Goal: Task Accomplishment & Management: Use online tool/utility

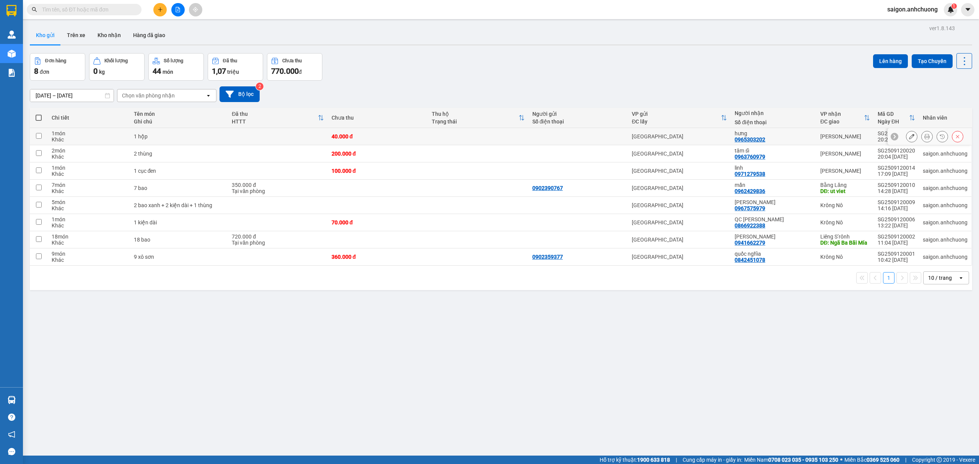
click at [279, 136] on td at bounding box center [278, 136] width 100 height 17
checkbox input "true"
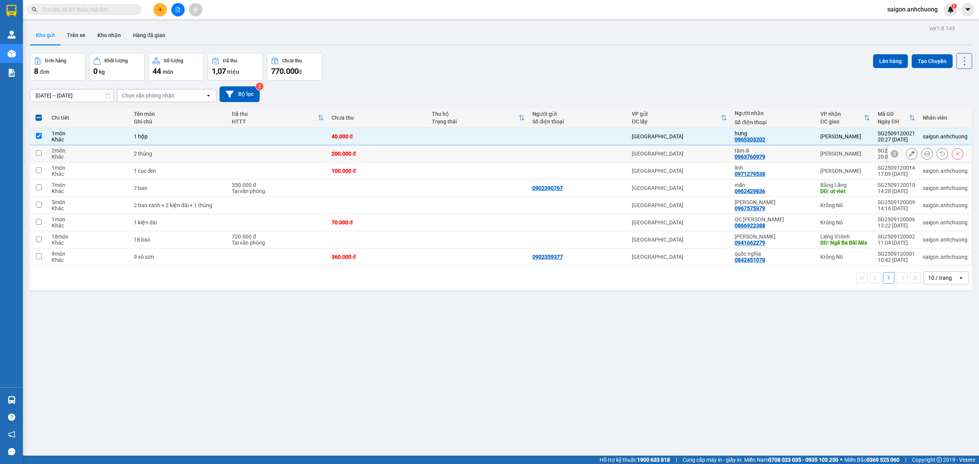
drag, startPoint x: 279, startPoint y: 151, endPoint x: 279, endPoint y: 167, distance: 16.1
click at [279, 153] on td at bounding box center [278, 153] width 100 height 17
checkbox input "true"
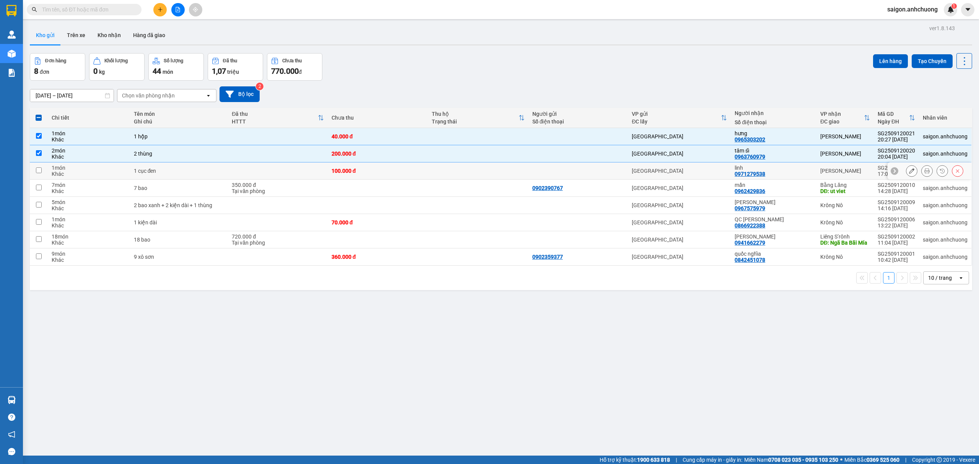
click at [279, 169] on td at bounding box center [278, 171] width 100 height 17
checkbox input "true"
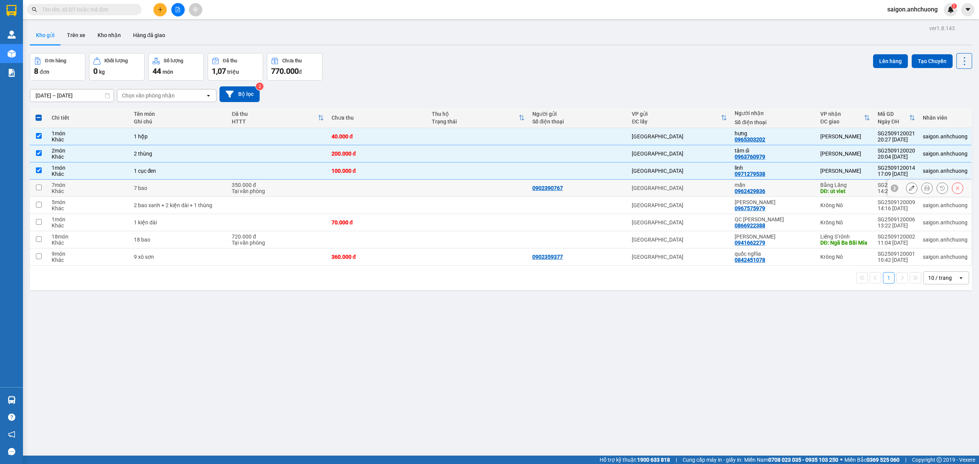
click at [280, 190] on div "Tại văn phòng" at bounding box center [278, 191] width 92 height 6
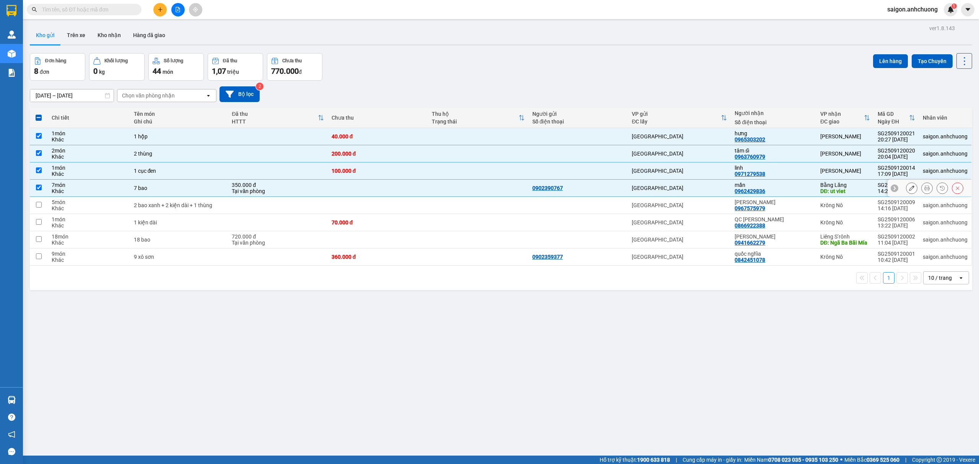
checkbox input "true"
click at [286, 213] on td at bounding box center [278, 205] width 100 height 17
checkbox input "true"
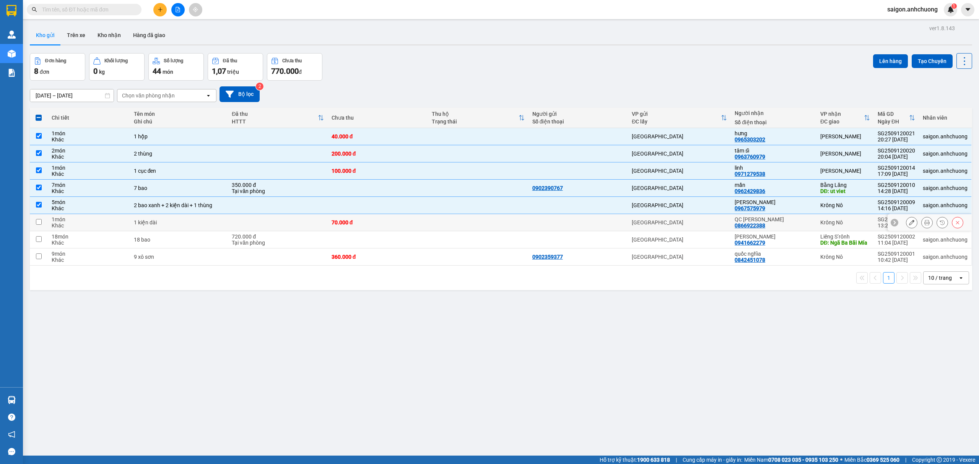
click at [276, 230] on td at bounding box center [278, 222] width 100 height 17
checkbox input "true"
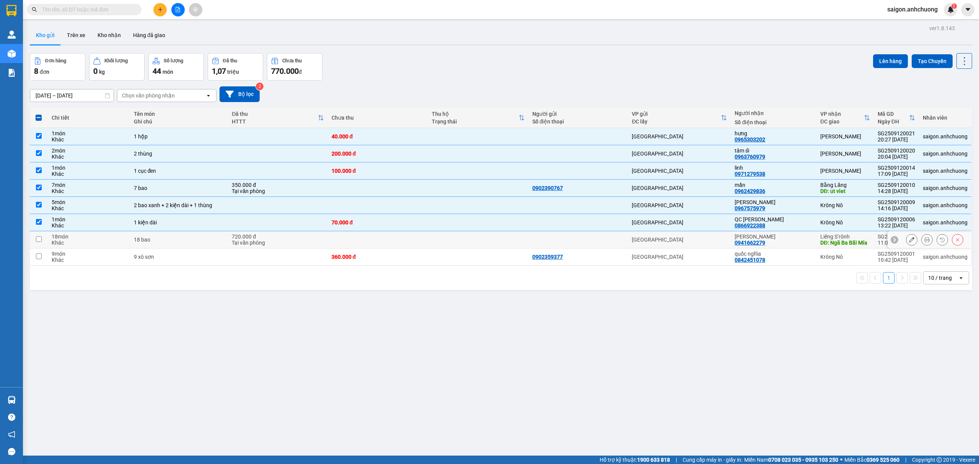
click at [279, 241] on div "Tại văn phòng" at bounding box center [278, 243] width 92 height 6
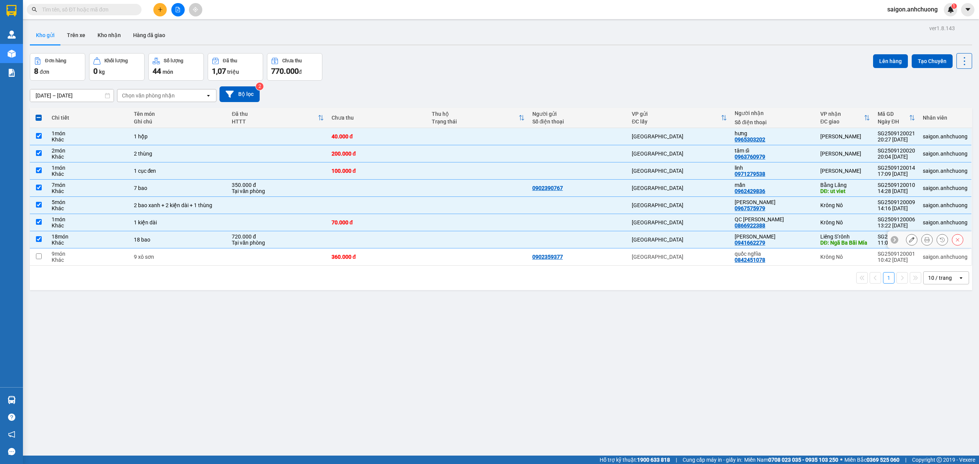
checkbox input "true"
click at [283, 257] on td at bounding box center [278, 257] width 100 height 17
checkbox input "true"
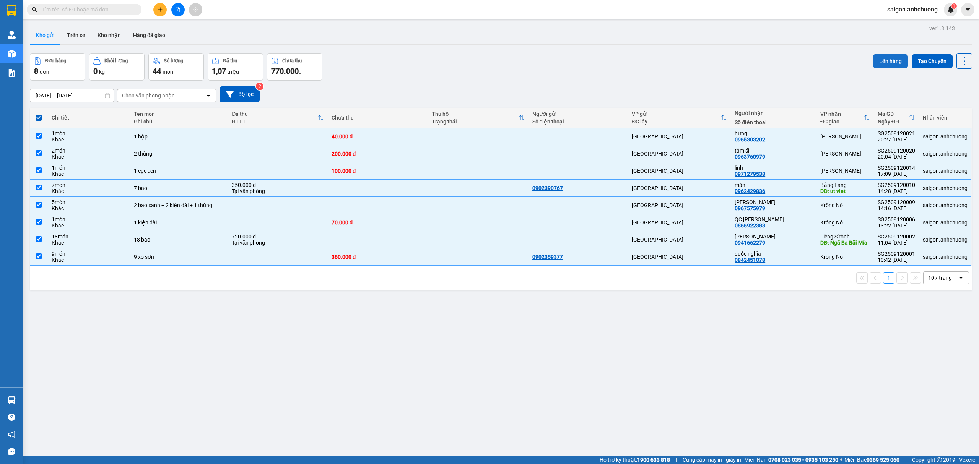
click at [875, 58] on button "Lên hàng" at bounding box center [890, 61] width 35 height 14
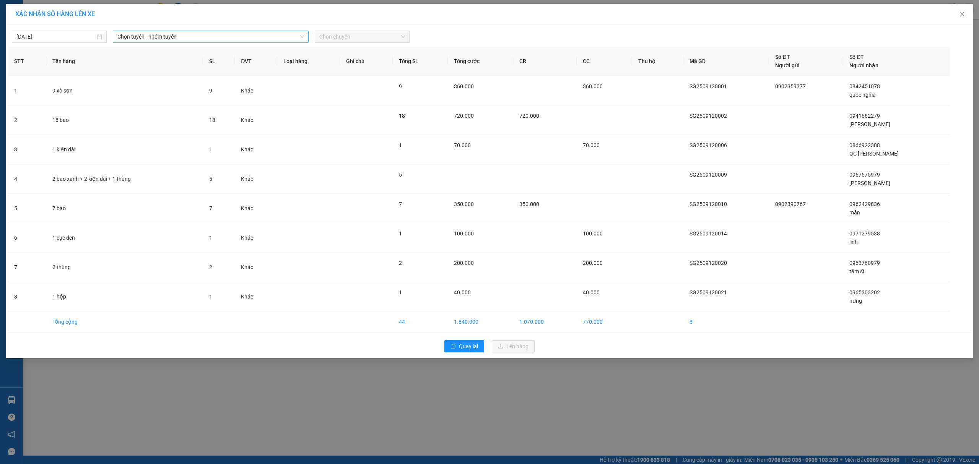
click at [196, 31] on div "Chọn tuyến - nhóm tuyến" at bounding box center [211, 37] width 196 height 12
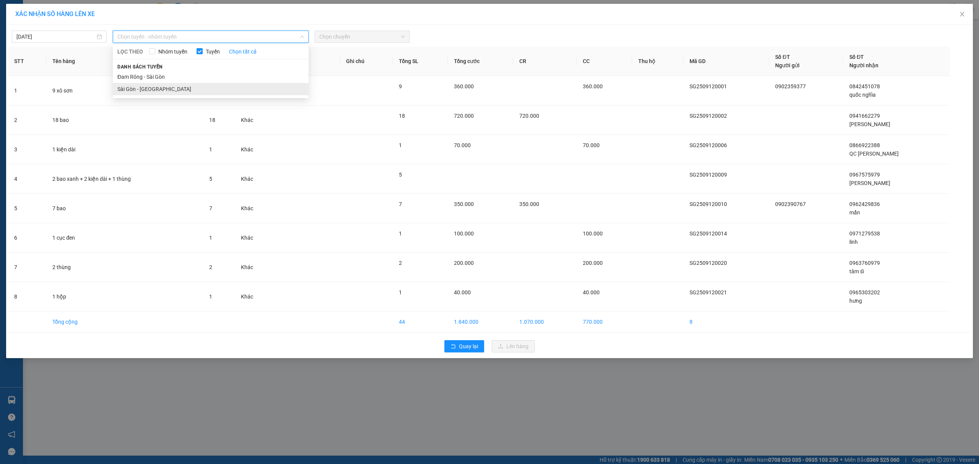
click at [168, 86] on li "Sài Gòn - Đam Rông" at bounding box center [211, 89] width 196 height 12
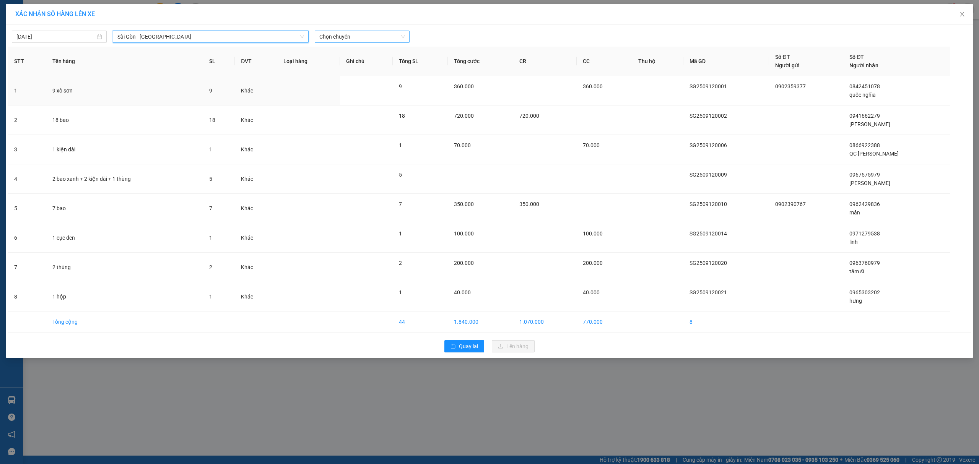
click at [361, 38] on span "Chọn chuyến" at bounding box center [362, 36] width 86 height 11
click at [345, 74] on div "07:01 (TC)" at bounding box center [349, 76] width 60 height 8
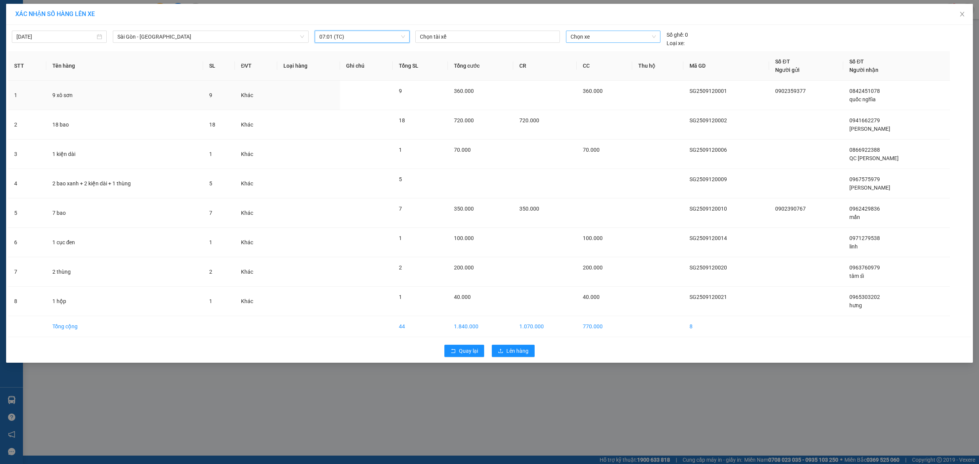
click at [594, 34] on span "Chọn xe" at bounding box center [613, 36] width 85 height 11
click at [600, 98] on div "50H-29.456" at bounding box center [613, 101] width 85 height 8
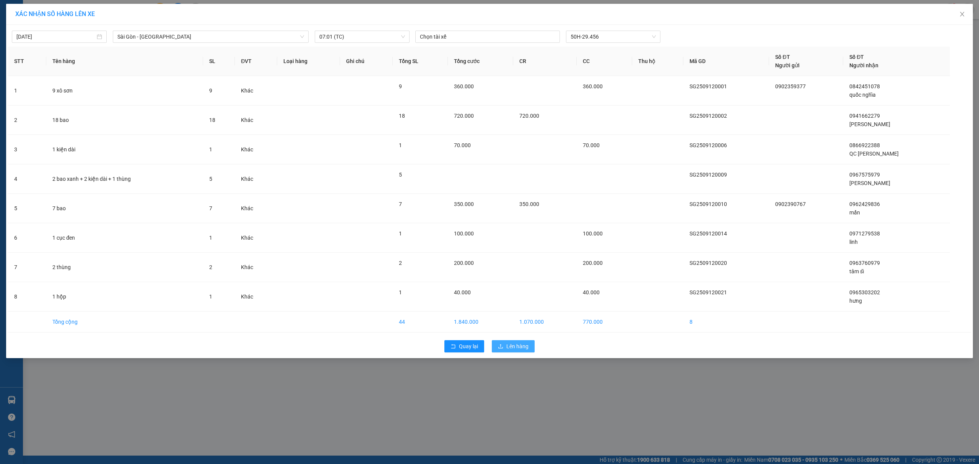
click at [528, 346] on span "Lên hàng" at bounding box center [517, 346] width 22 height 8
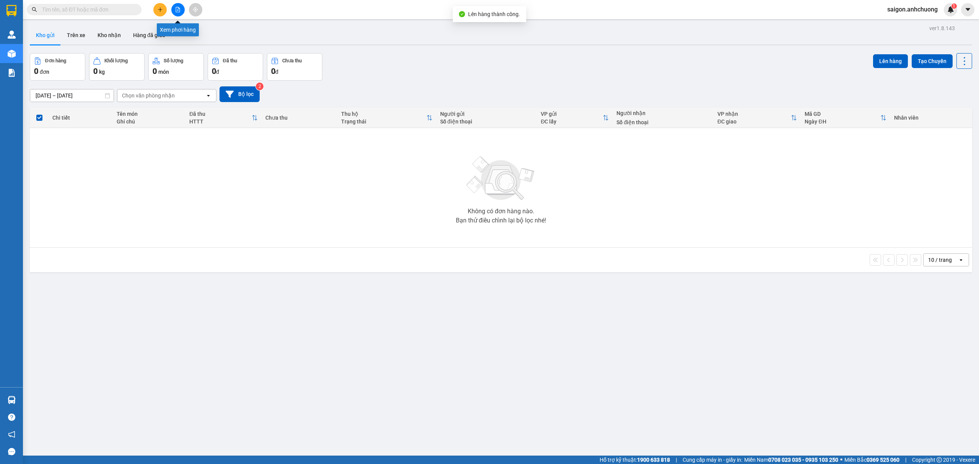
click at [176, 5] on button at bounding box center [177, 9] width 13 height 13
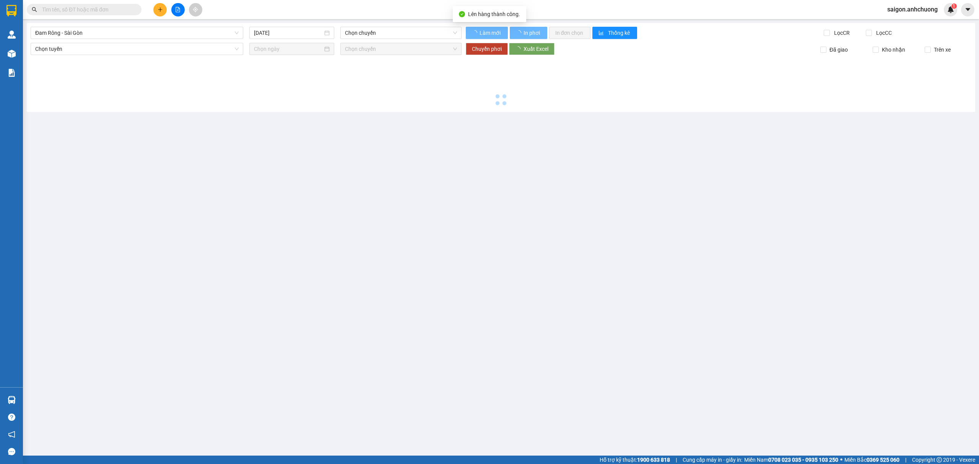
type input "13/09/2025"
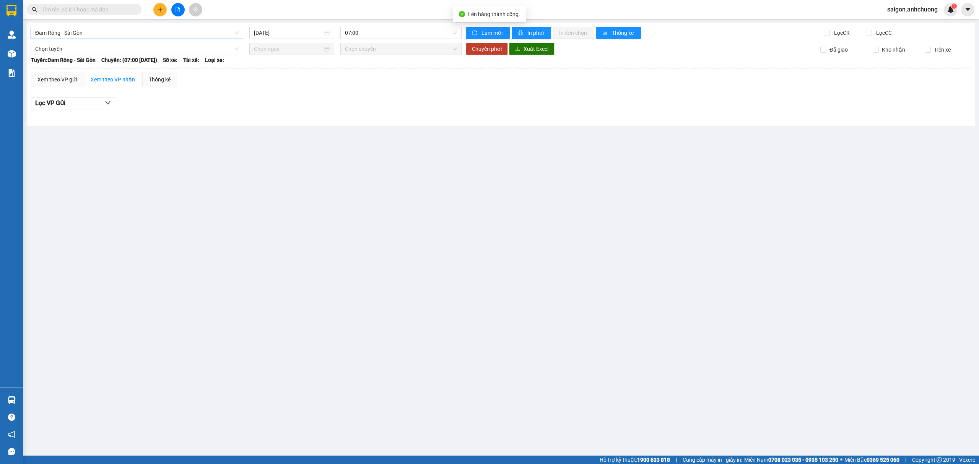
click at [125, 31] on span "Đam Rông - Sài Gòn" at bounding box center [136, 32] width 203 height 11
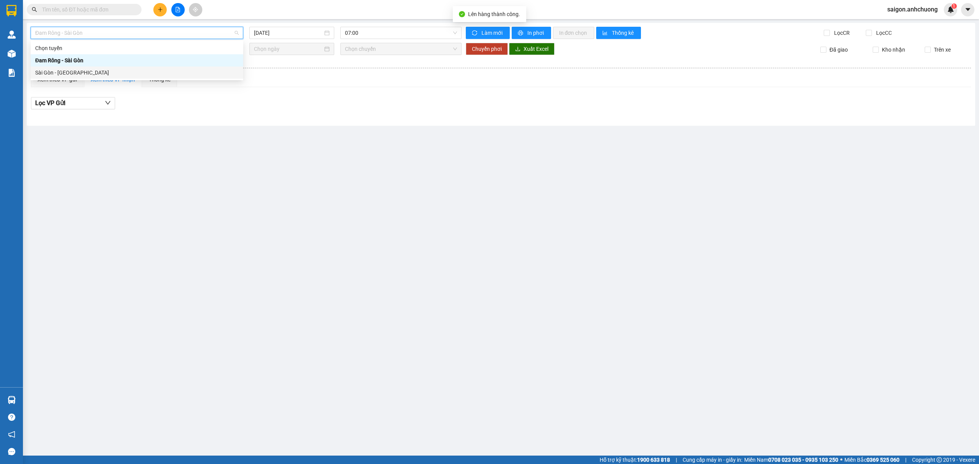
click at [115, 77] on div "Sài Gòn - Đam Rông" at bounding box center [137, 73] width 213 height 12
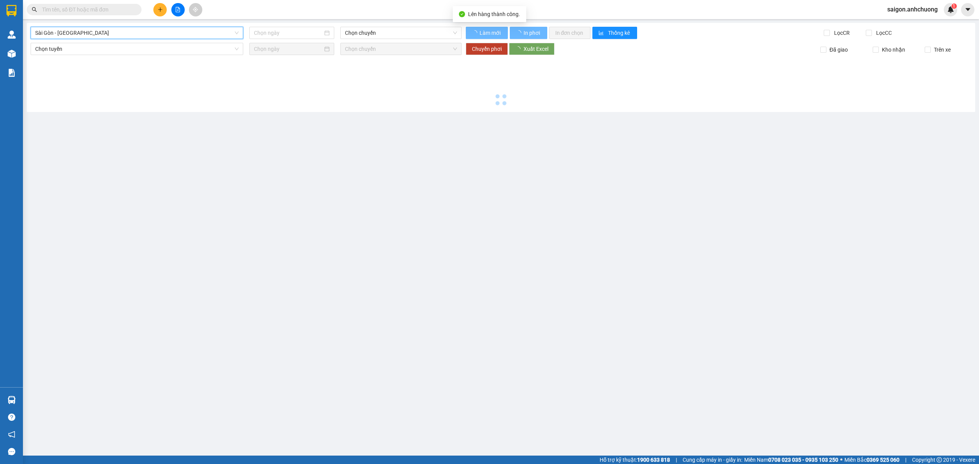
type input "13/09/2025"
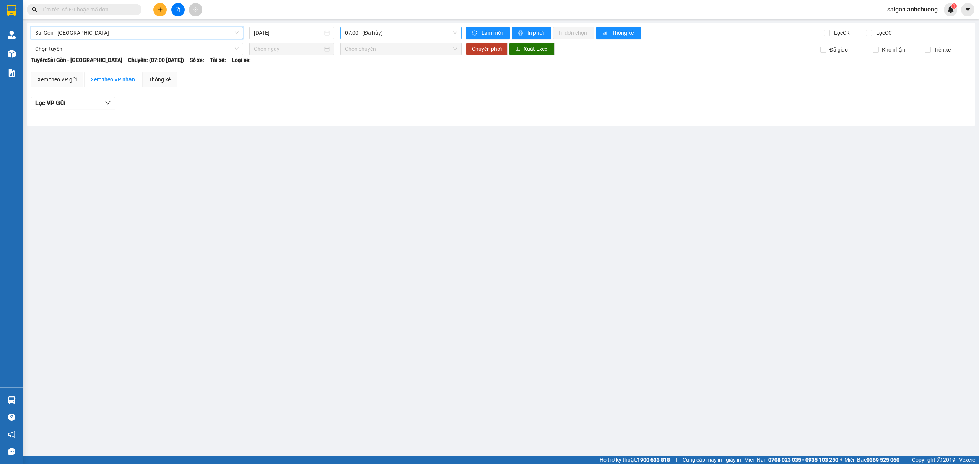
click at [376, 31] on span "07:00 - (Đã hủy)" at bounding box center [401, 32] width 112 height 11
click at [371, 69] on div "07:01 (TC)" at bounding box center [375, 72] width 60 height 8
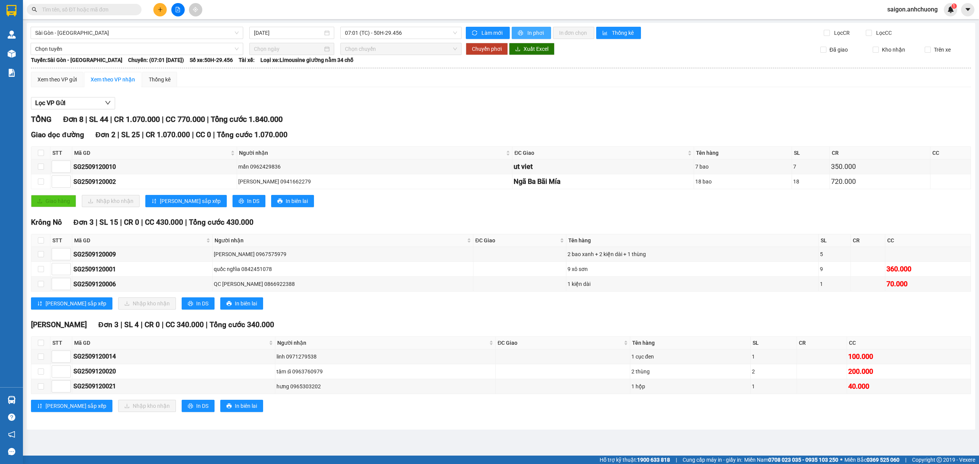
click at [539, 34] on span "In phơi" at bounding box center [536, 33] width 18 height 8
